Goal: Use online tool/utility: Utilize a website feature to perform a specific function

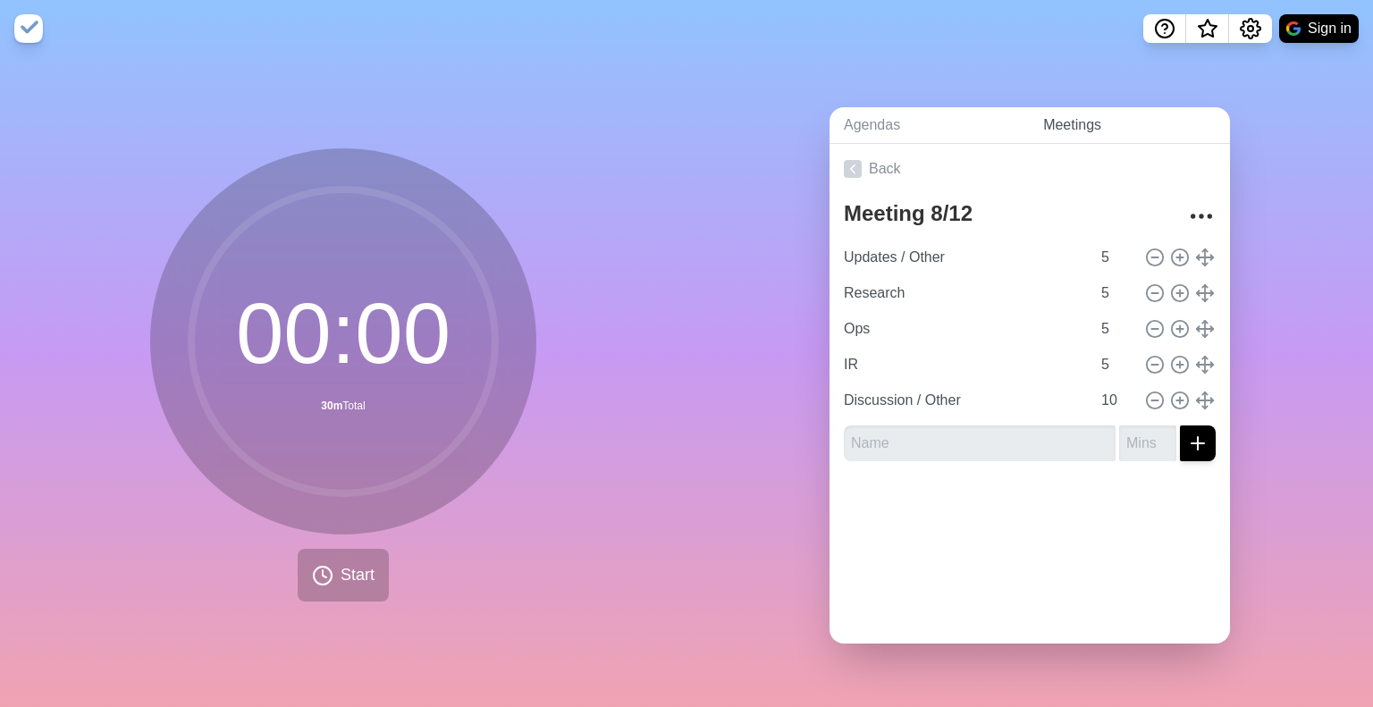
click at [1050, 115] on link "Meetings" at bounding box center [1129, 125] width 201 height 37
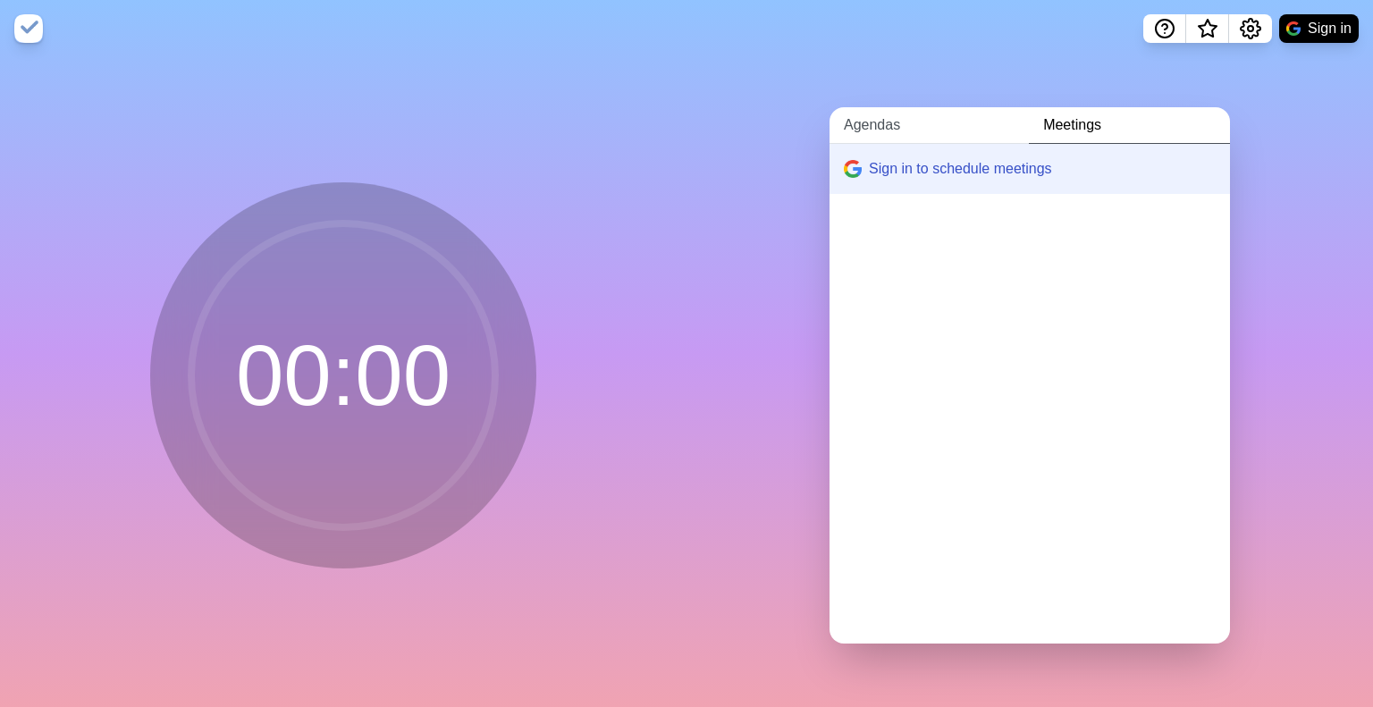
click at [883, 124] on link "Agendas" at bounding box center [929, 125] width 199 height 37
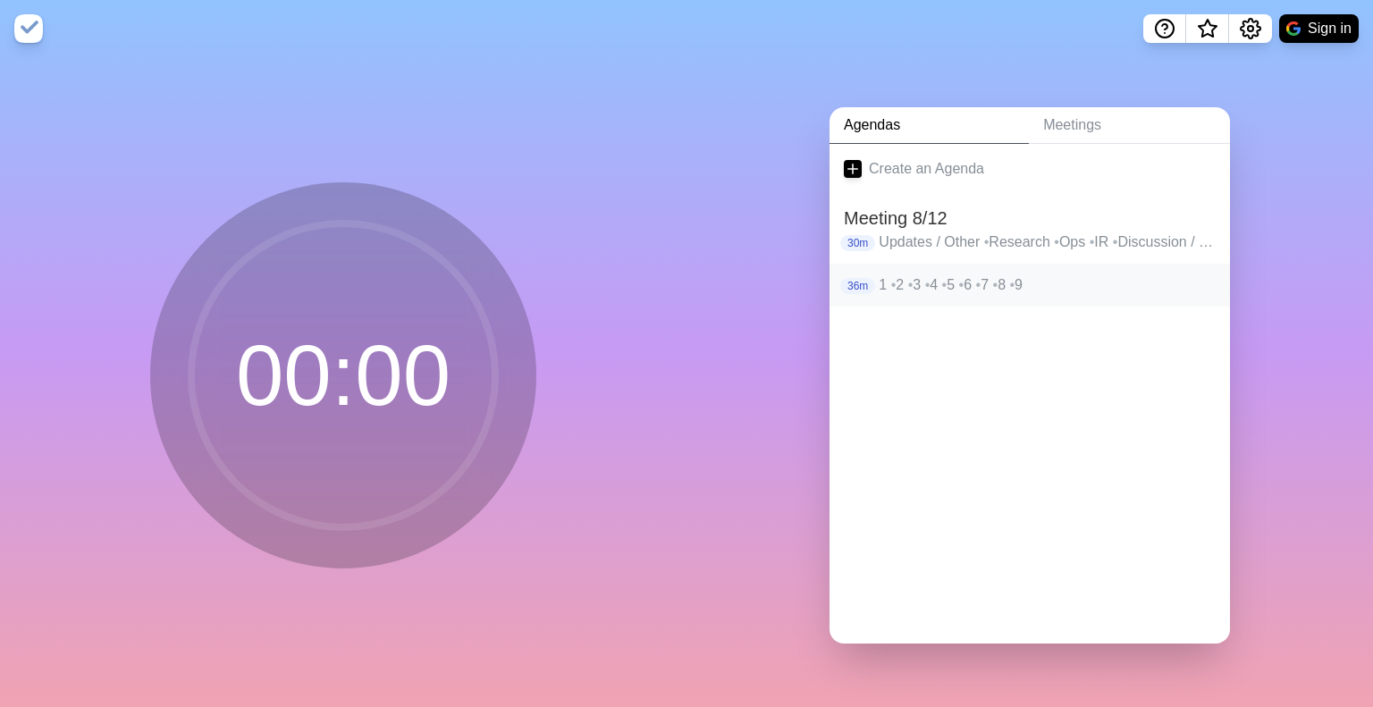
click at [925, 275] on p "1 • 2 • 3 • 4 • 5 • 6 • 7 • 8 • 9" at bounding box center [1047, 285] width 337 height 21
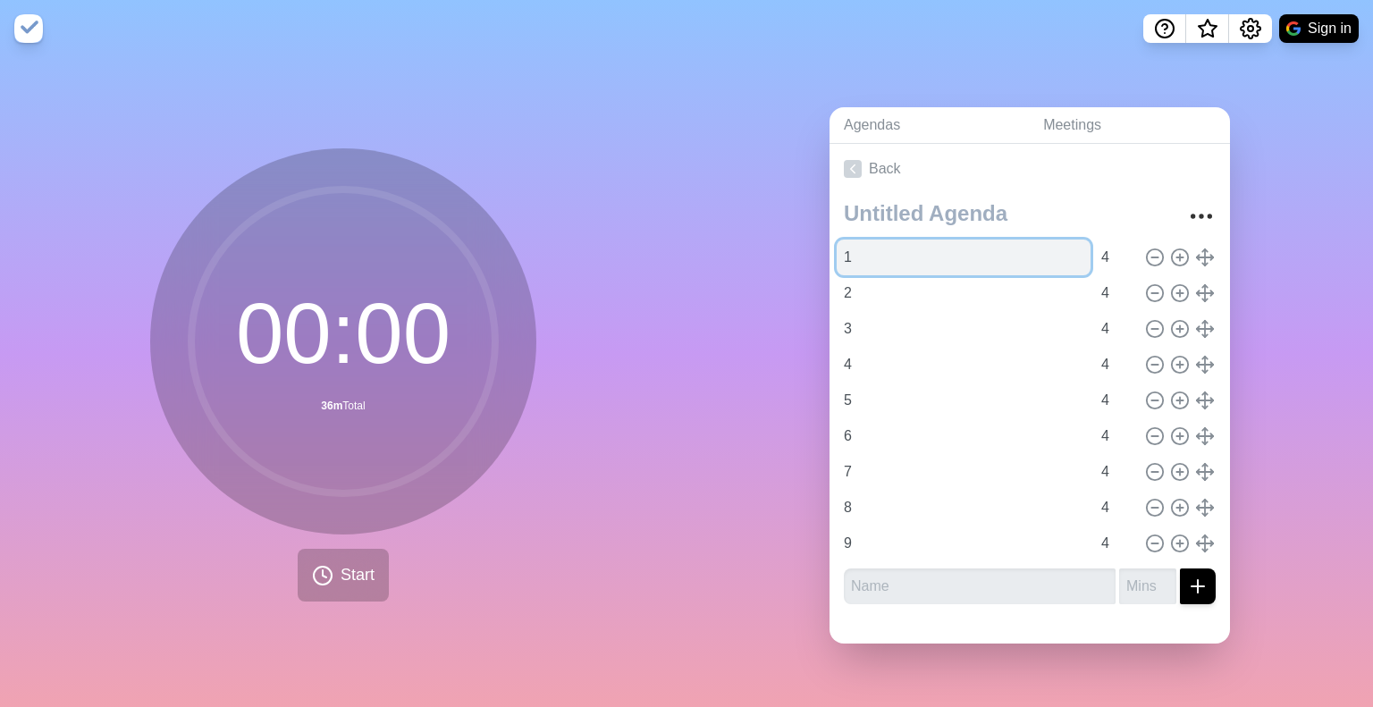
click at [944, 249] on input "1" at bounding box center [964, 258] width 254 height 36
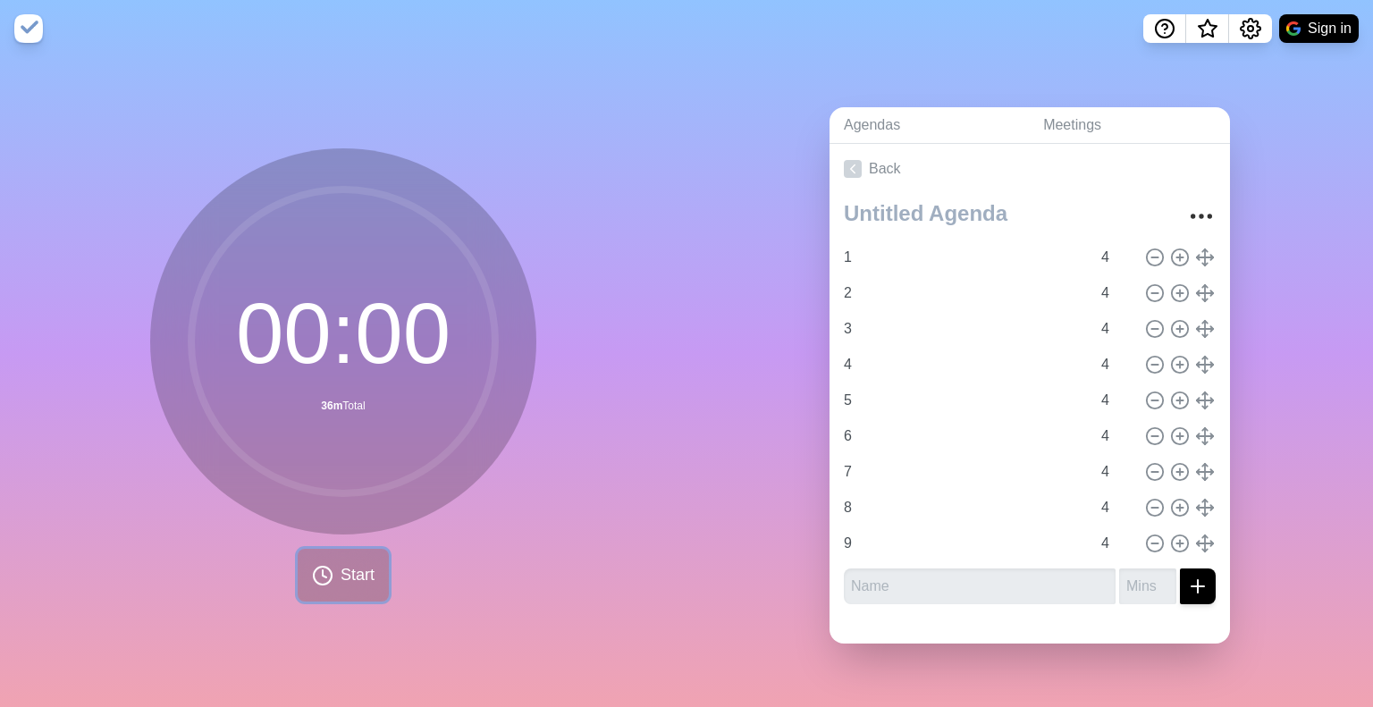
click at [340, 549] on button "Start" at bounding box center [343, 575] width 91 height 53
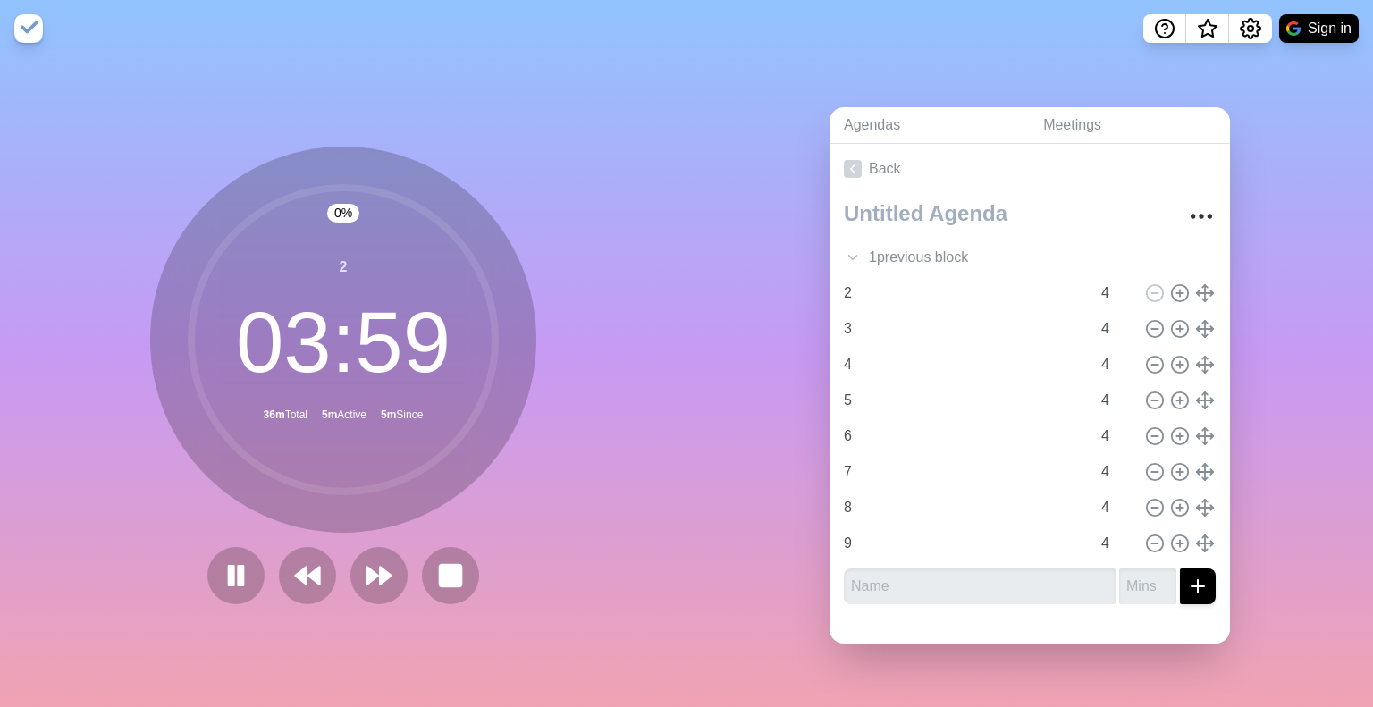
click at [572, 643] on div "0 % 2 03 : 59 36m Total 5m Active 5m Since" at bounding box center [343, 382] width 687 height 650
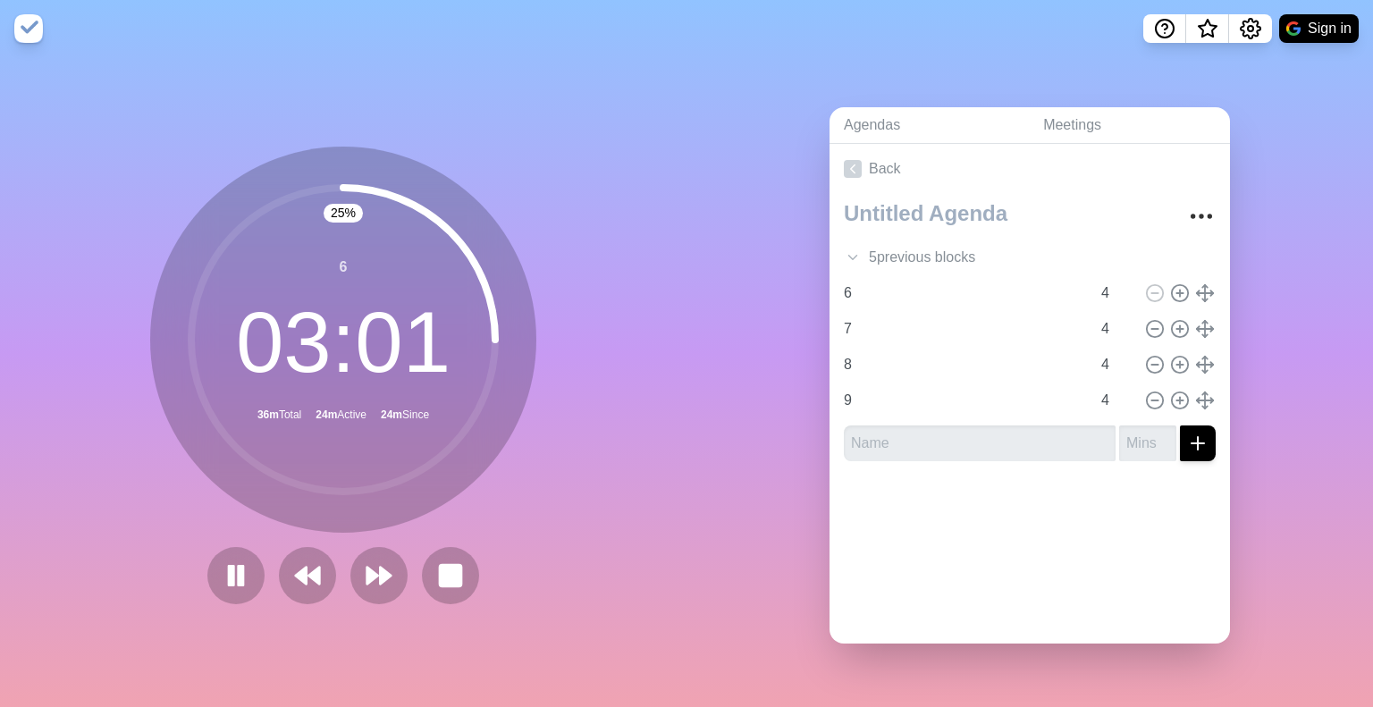
click at [300, 443] on circle at bounding box center [343, 340] width 304 height 304
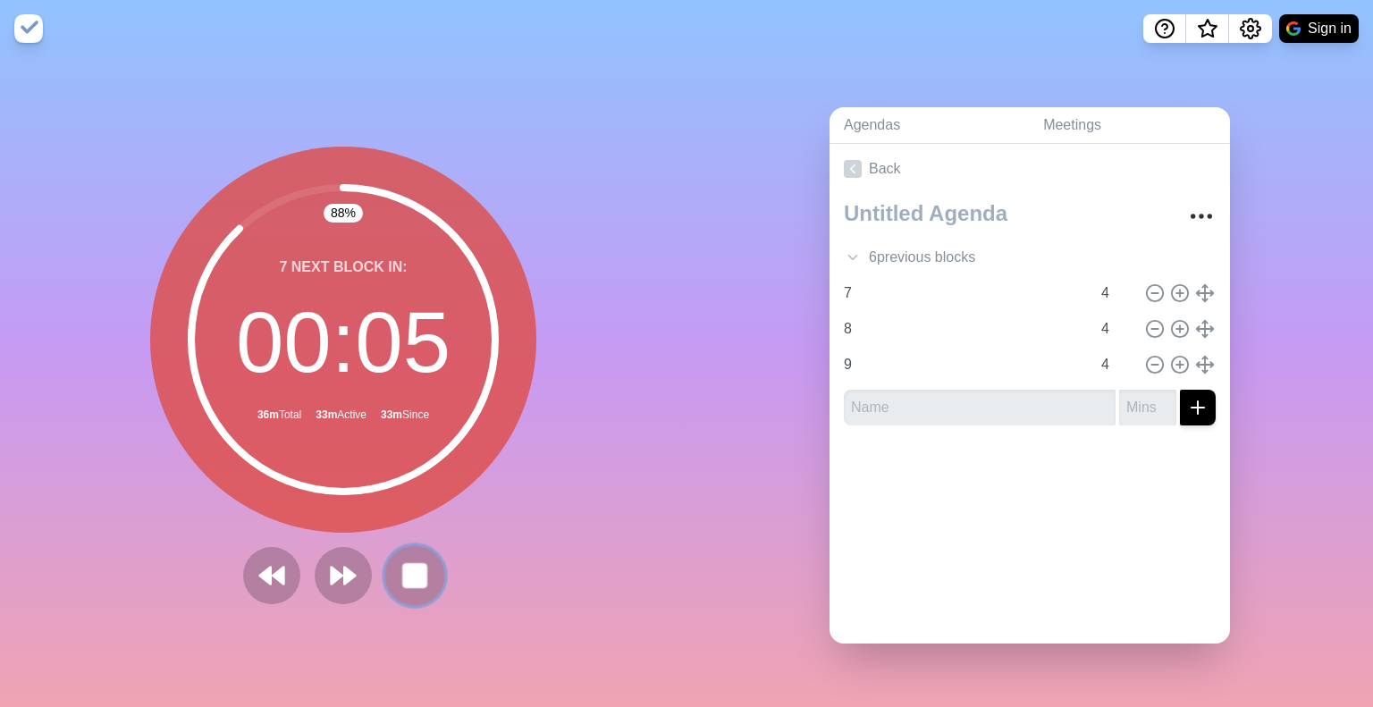
click at [410, 564] on rect at bounding box center [414, 575] width 22 height 22
